Goal: Information Seeking & Learning: Learn about a topic

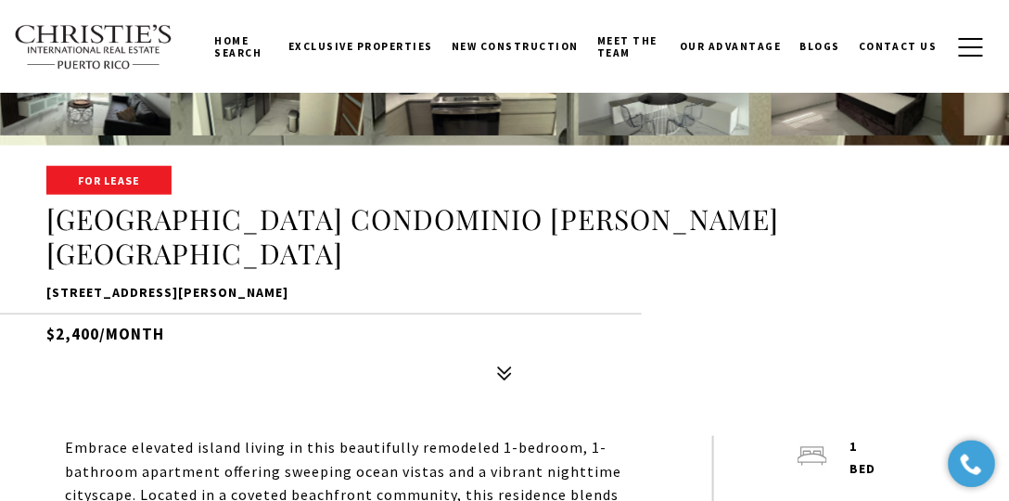
scroll to position [371, 0]
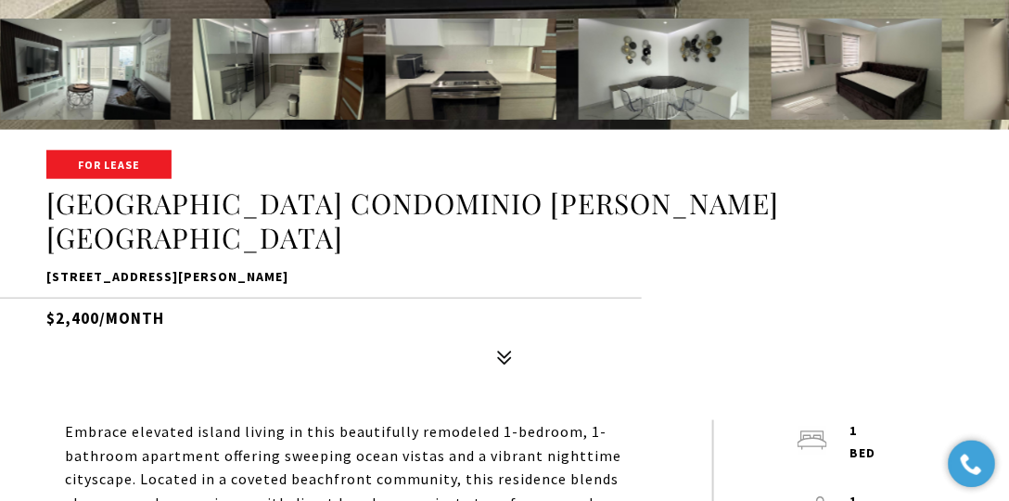
click at [94, 298] on h5 "$2,400/month" at bounding box center [504, 314] width 916 height 32
drag, startPoint x: 97, startPoint y: 285, endPoint x: 59, endPoint y: 288, distance: 38.1
click at [59, 298] on h5 "$2,400/month" at bounding box center [504, 314] width 916 height 32
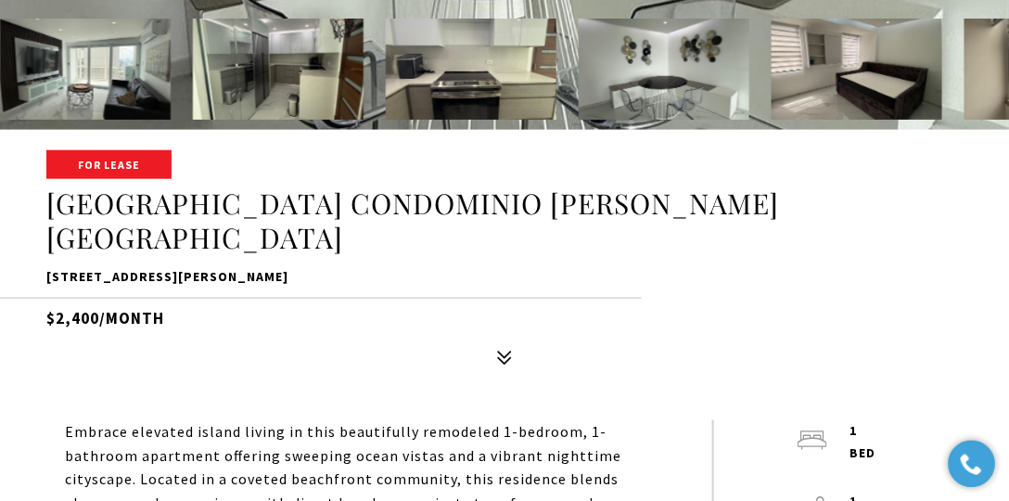
copy h5 "2,400"
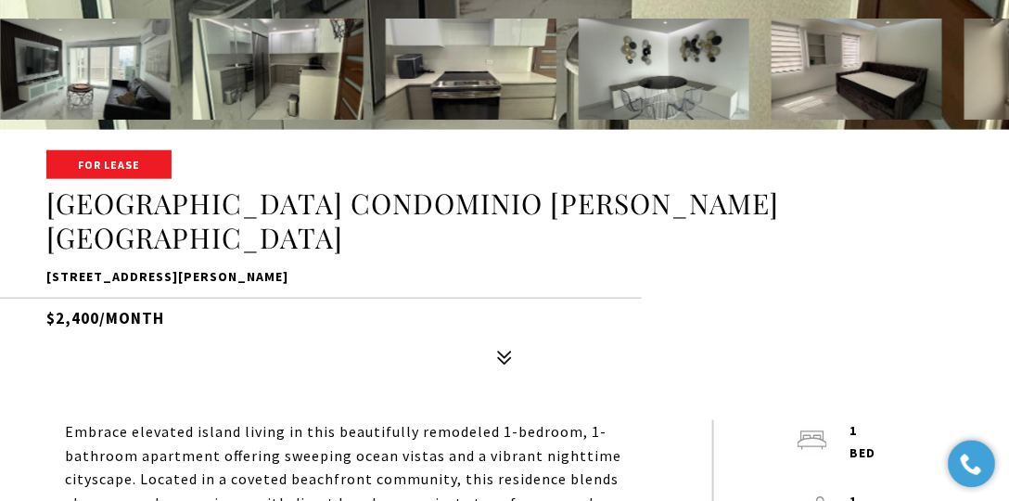
click at [291, 301] on div "For Lease 4633 ave isla verde CONDOMINIO CASTILLO DEL MAR 4633 ave isla verde C…" at bounding box center [504, 263] width 1009 height 222
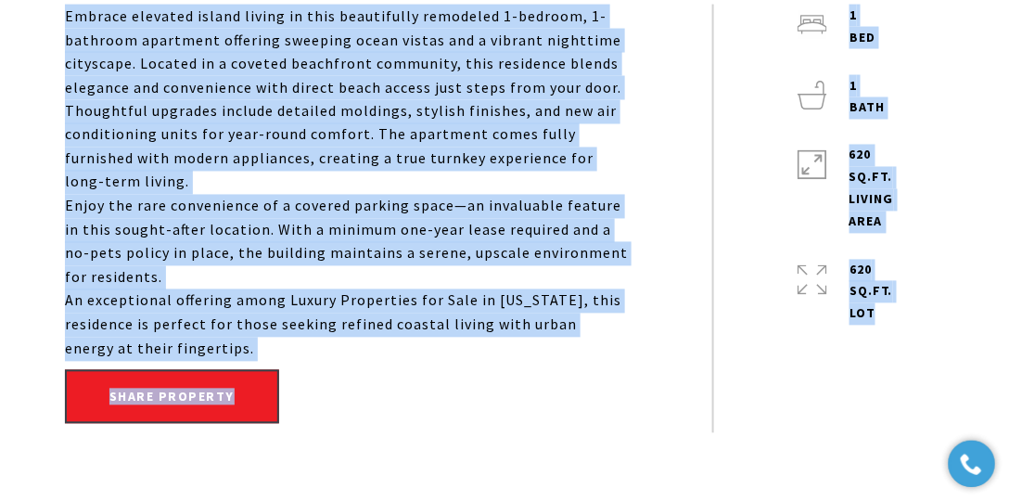
scroll to position [795, 0]
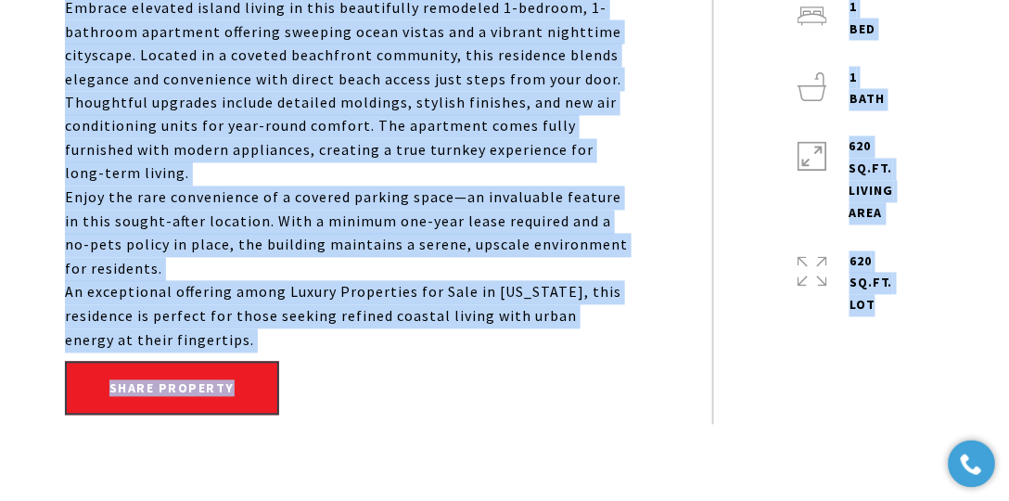
drag, startPoint x: 63, startPoint y: 237, endPoint x: 391, endPoint y: 308, distance: 335.8
click at [391, 308] on div "Embrace elevated island living in this beautifully remodeled 1-bedroom, 1-bathr…" at bounding box center [505, 210] width 972 height 429
copy div "Embrace elevated island living in this beautifully remodeled 1-bedroom, 1-bathr…"
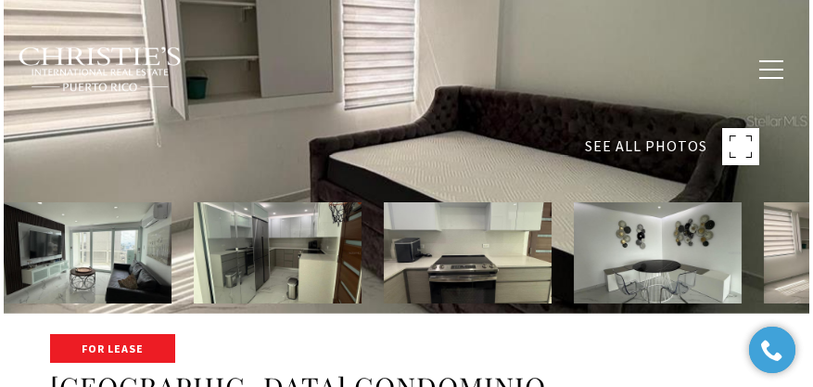
scroll to position [159, 0]
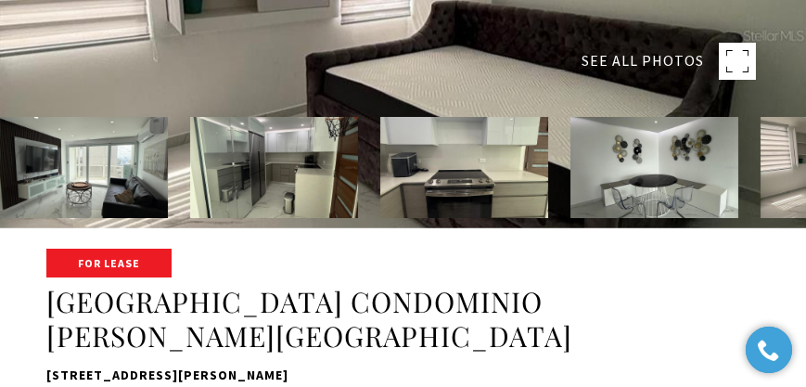
click at [718, 58] on div "SEE ALL PHOTOS" at bounding box center [669, 61] width 174 height 37
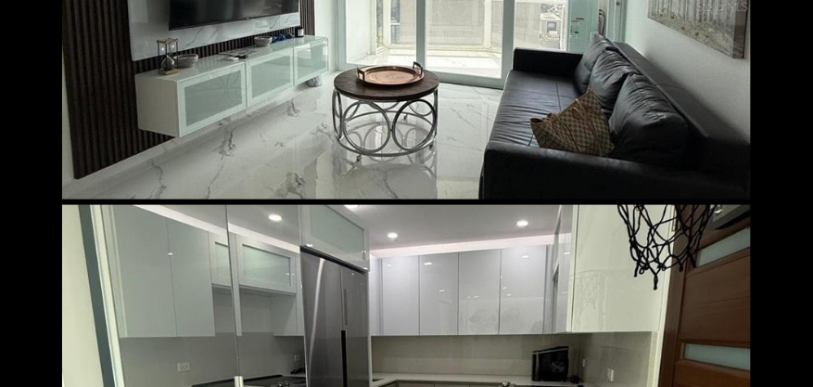
scroll to position [0, 0]
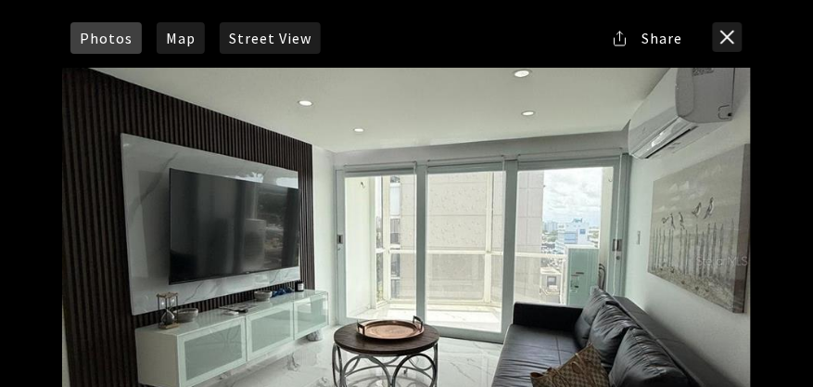
click at [466, 225] on div at bounding box center [406, 261] width 689 height 386
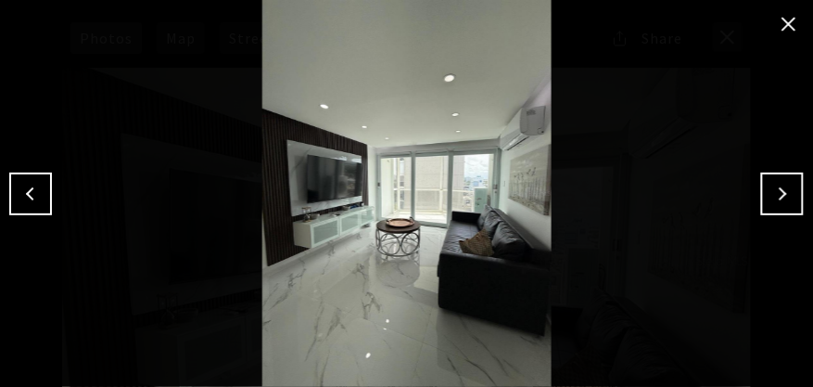
click at [793, 188] on button "Next" at bounding box center [782, 194] width 43 height 43
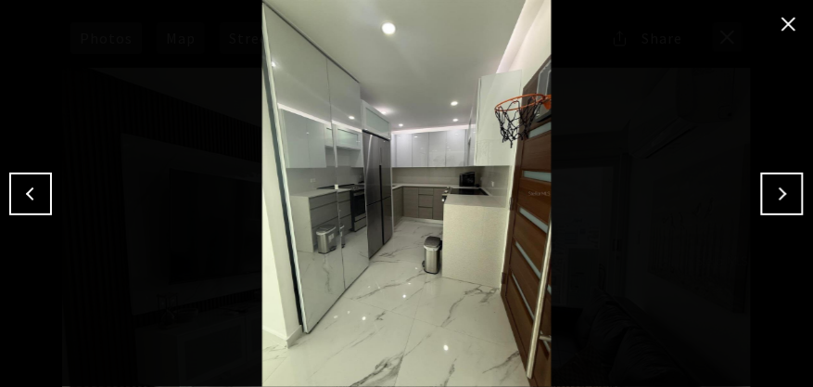
click at [781, 204] on button "Next" at bounding box center [782, 194] width 43 height 43
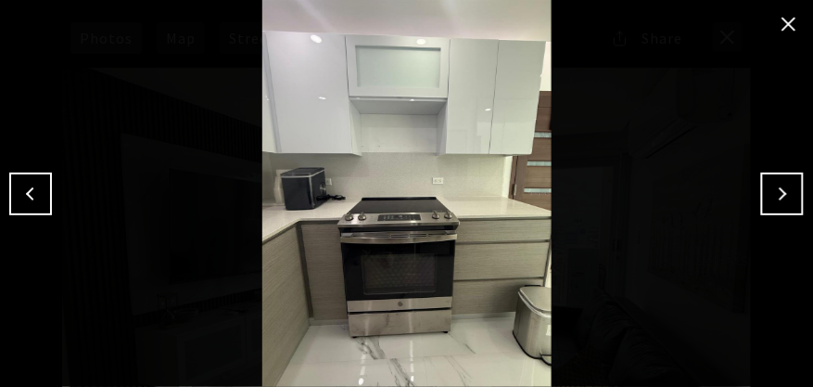
drag, startPoint x: 798, startPoint y: 198, endPoint x: 788, endPoint y: 196, distance: 9.5
click at [796, 198] on button "Next" at bounding box center [782, 194] width 43 height 43
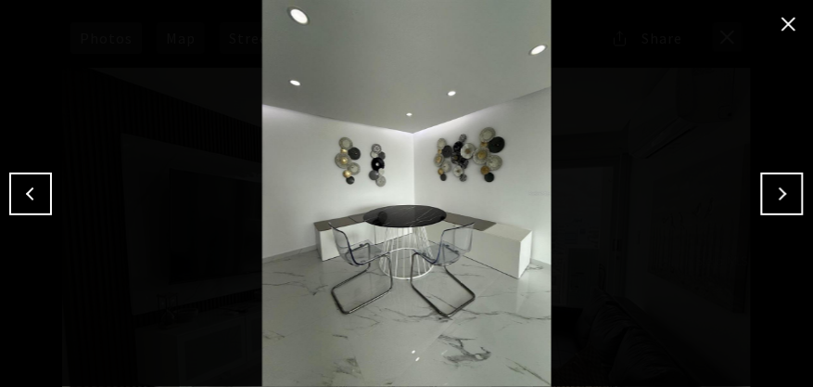
click at [774, 193] on button "Next" at bounding box center [782, 194] width 43 height 43
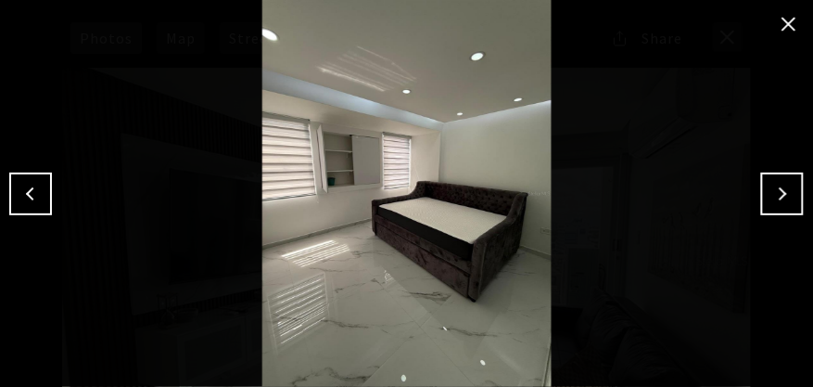
click at [781, 200] on button "Next" at bounding box center [782, 194] width 43 height 43
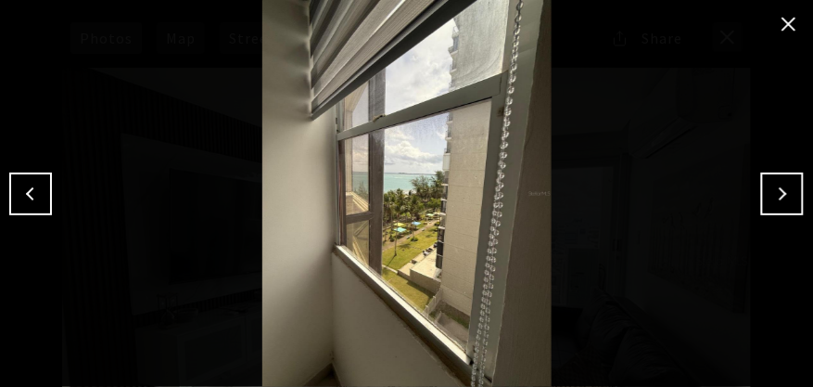
click at [768, 198] on button "Next" at bounding box center [782, 194] width 43 height 43
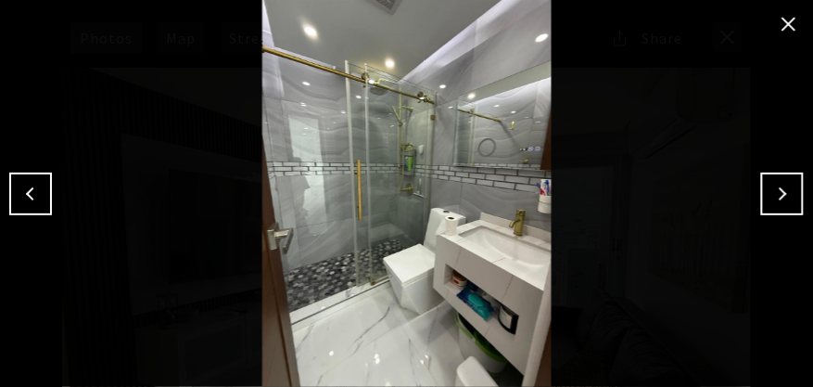
click at [787, 185] on button "Next" at bounding box center [782, 194] width 43 height 43
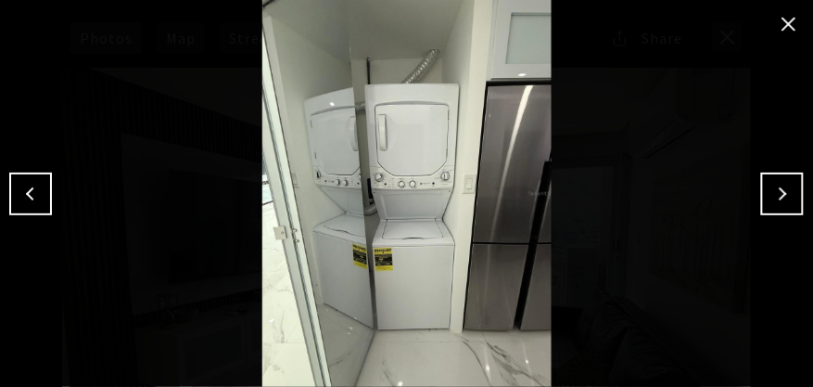
click at [777, 194] on button "Next" at bounding box center [782, 194] width 43 height 43
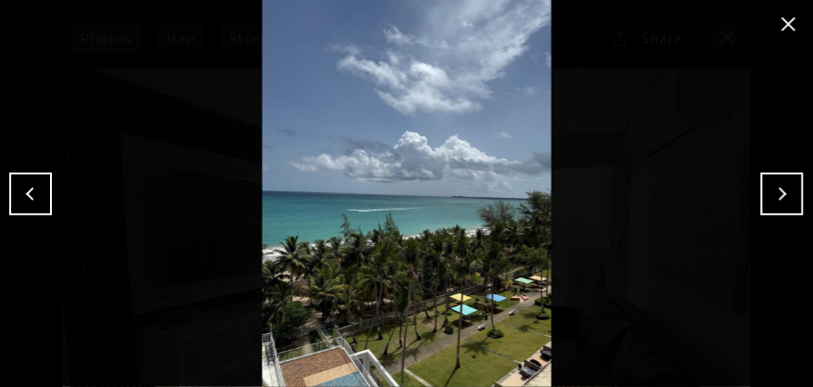
click at [777, 220] on div at bounding box center [406, 193] width 813 height 387
click at [779, 199] on button "Next" at bounding box center [782, 194] width 43 height 43
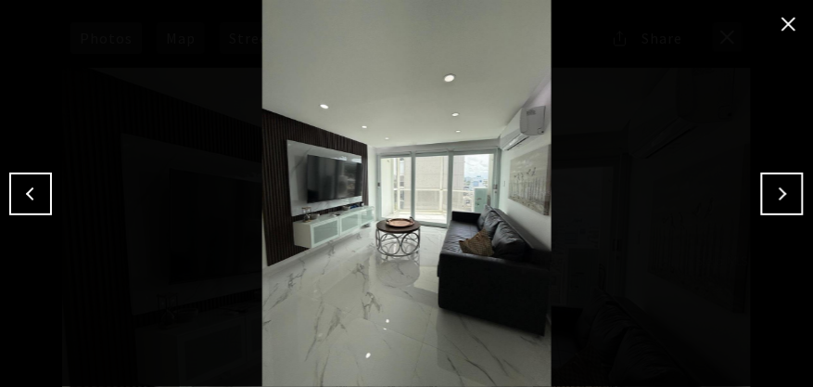
click at [777, 199] on button "Next" at bounding box center [782, 194] width 43 height 43
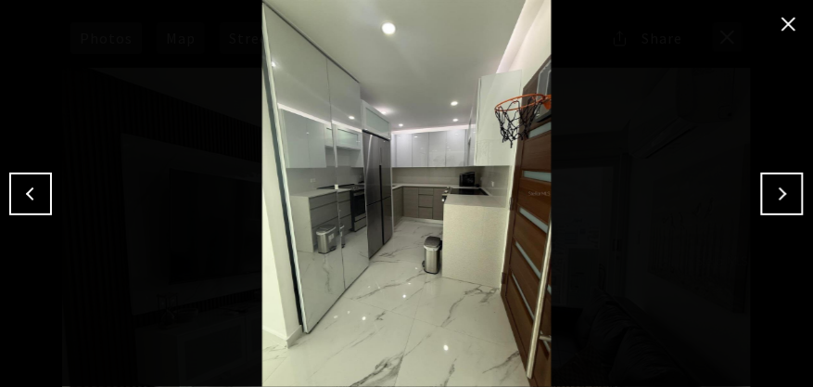
click at [781, 190] on button "Next" at bounding box center [782, 194] width 43 height 43
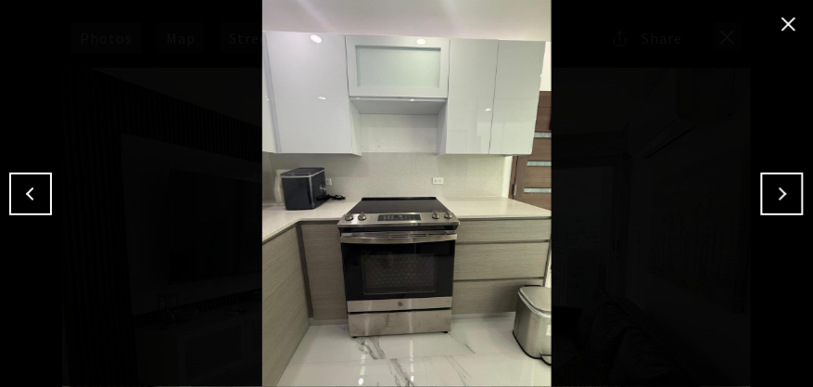
click at [761, 167] on img at bounding box center [407, 193] width 722 height 387
click at [775, 188] on button "Next" at bounding box center [782, 194] width 43 height 43
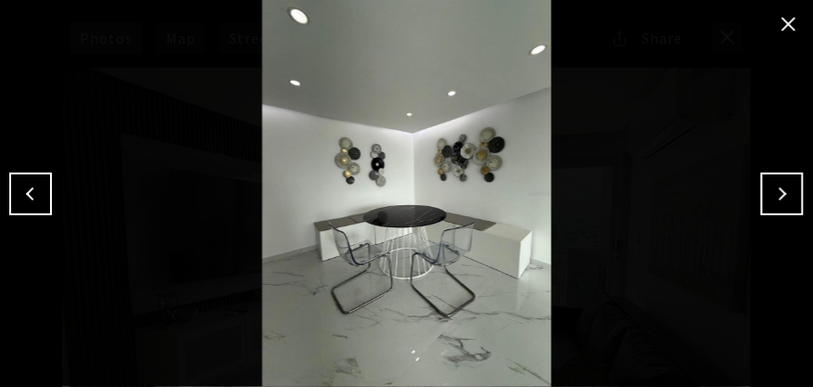
click at [771, 188] on button "Next" at bounding box center [782, 194] width 43 height 43
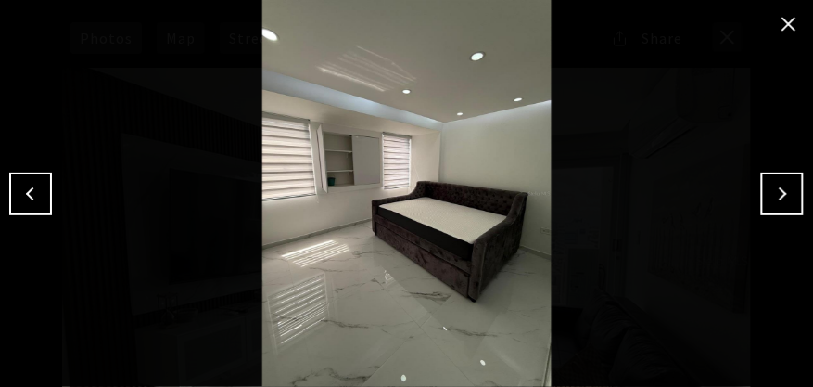
click at [790, 23] on button "close modal" at bounding box center [789, 24] width 30 height 30
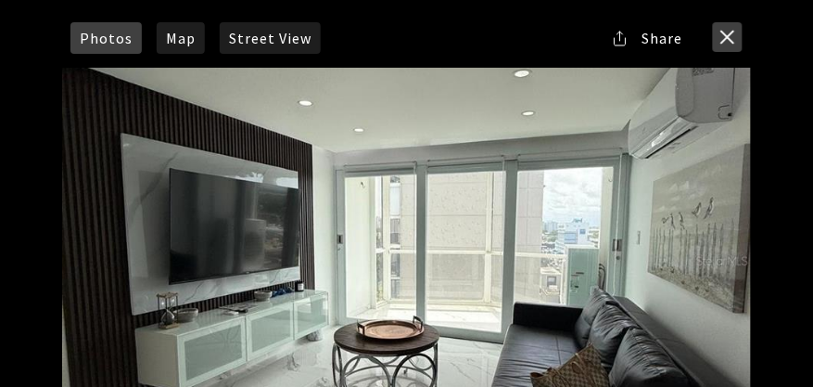
click at [718, 33] on button "close modal" at bounding box center [728, 37] width 30 height 30
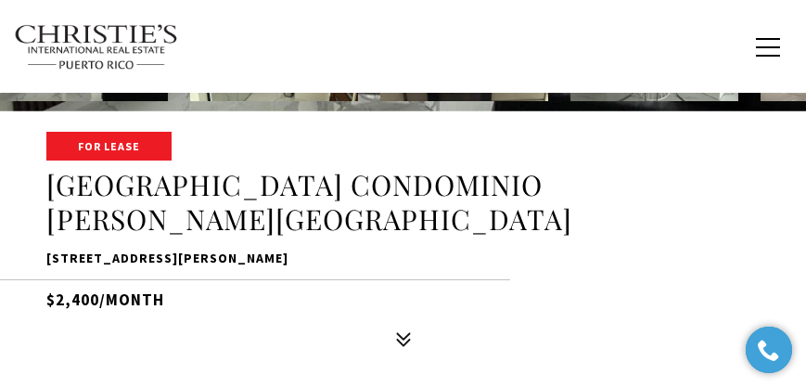
scroll to position [264, 0]
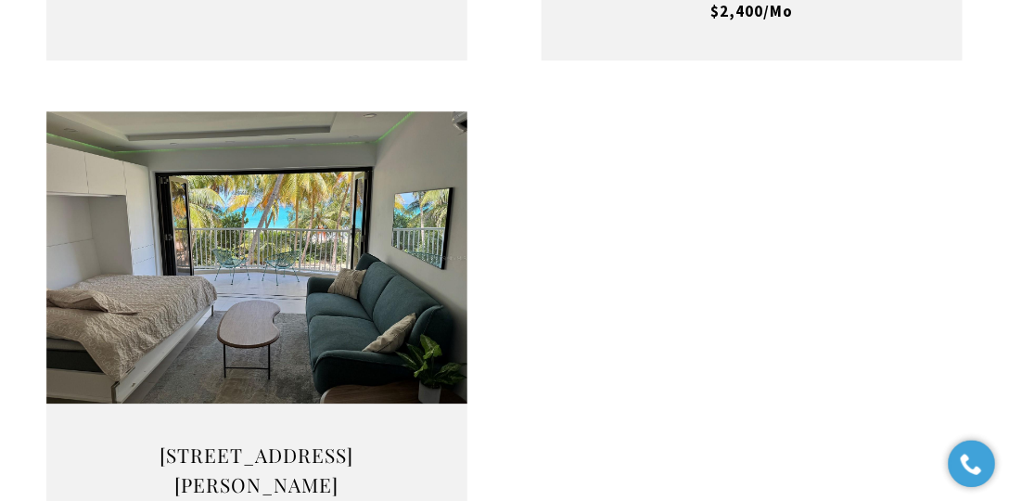
scroll to position [3072, 0]
